Goal: Navigation & Orientation: Find specific page/section

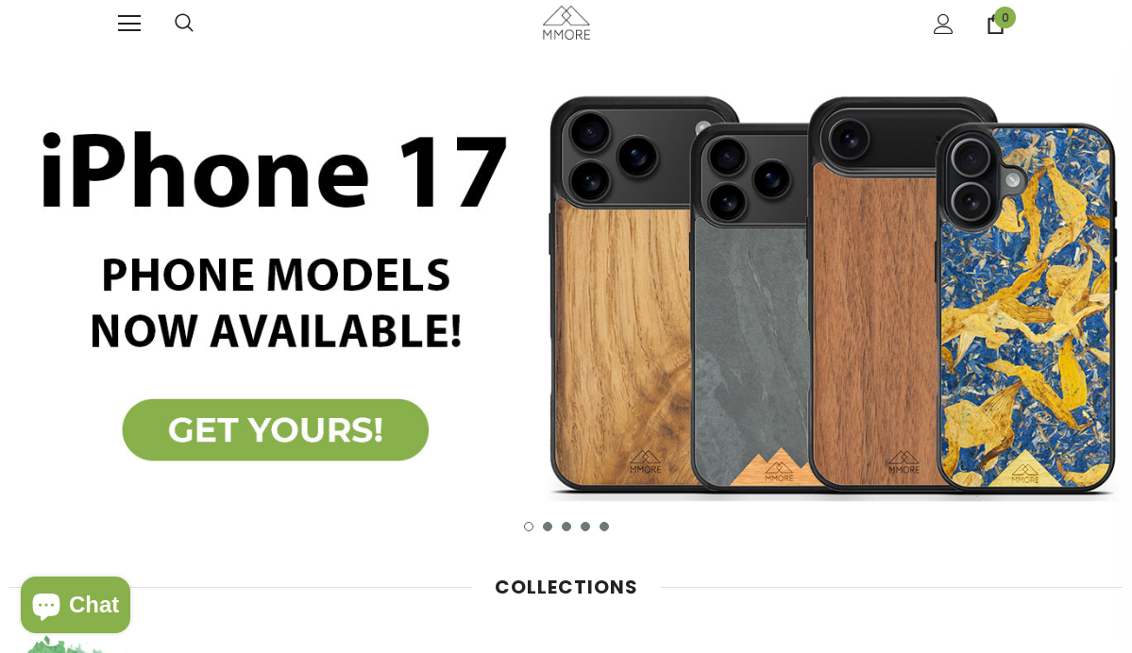
click at [119, 40] on div at bounding box center [146, 23] width 57 height 47
click at [122, 36] on div at bounding box center [146, 23] width 57 height 47
click at [129, 17] on span at bounding box center [129, 16] width 23 height 2
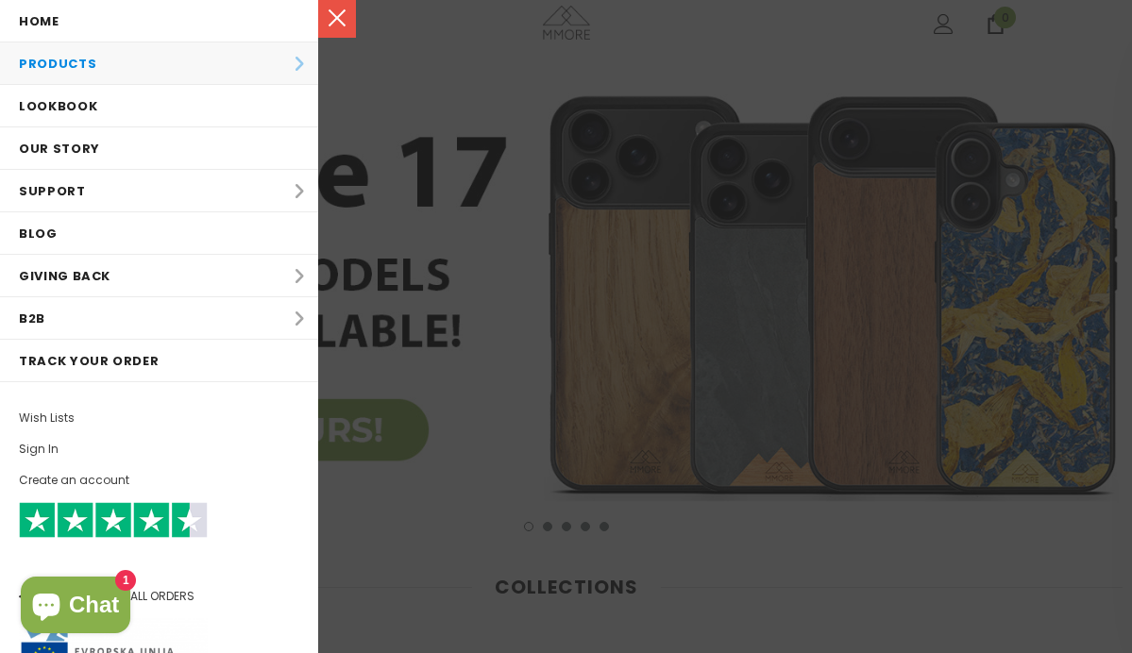
click at [138, 64] on li "Products Products All Products All Collections BUNDLES Organic Collection Wood …" at bounding box center [159, 63] width 318 height 42
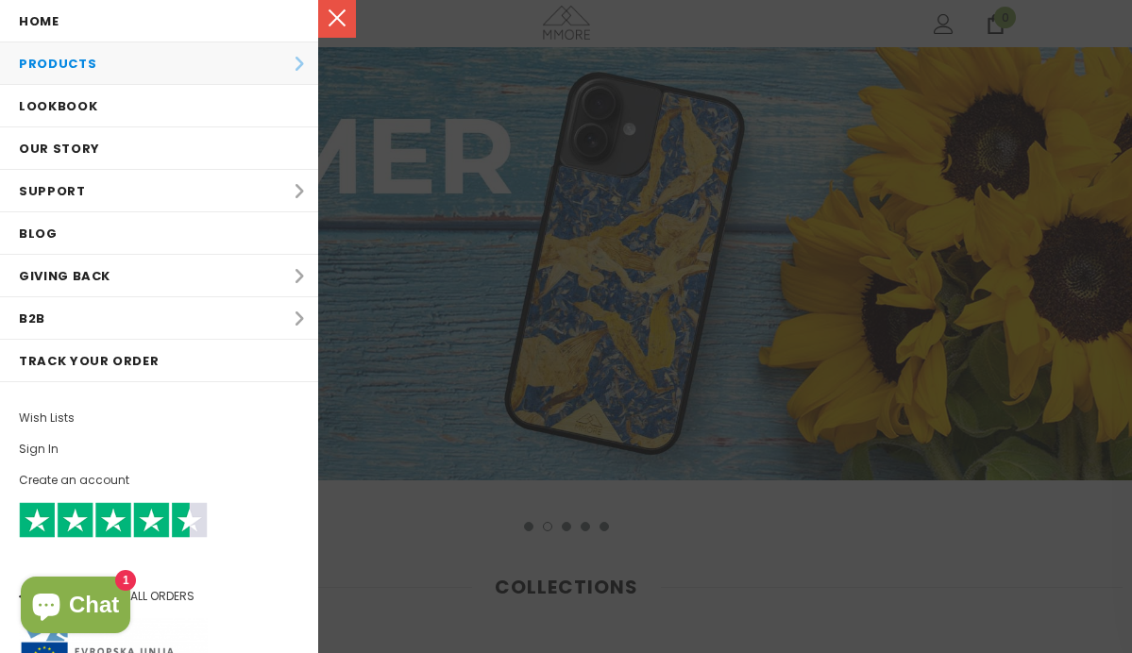
click at [299, 68] on li "Products Products All Products All Collections BUNDLES Organic Collection Wood …" at bounding box center [159, 63] width 318 height 42
click at [74, 64] on li "Products Products All Products All Collections BUNDLES Organic Collection Wood …" at bounding box center [159, 63] width 318 height 42
click at [283, 64] on li "Products Products All Products All Collections BUNDLES Organic Collection Wood …" at bounding box center [159, 63] width 318 height 42
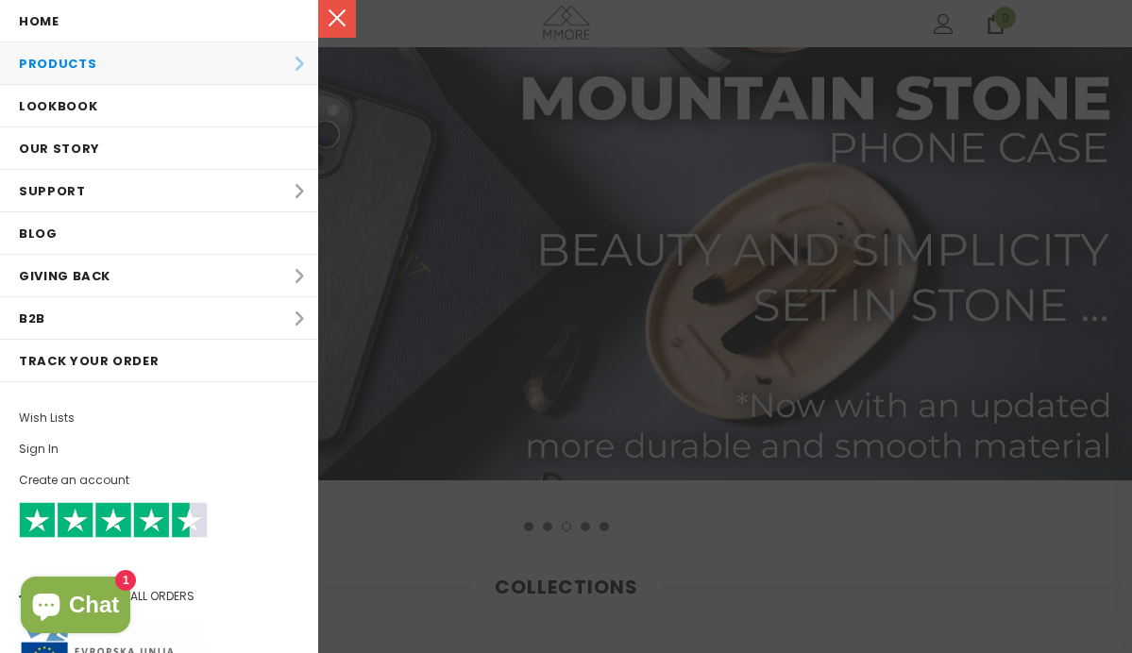
click at [305, 62] on li "Products Products All Products All Collections BUNDLES Organic Collection Wood …" at bounding box center [159, 63] width 318 height 42
click at [265, 25] on link "Home" at bounding box center [159, 21] width 318 height 42
